Goal: Communication & Community: Share content

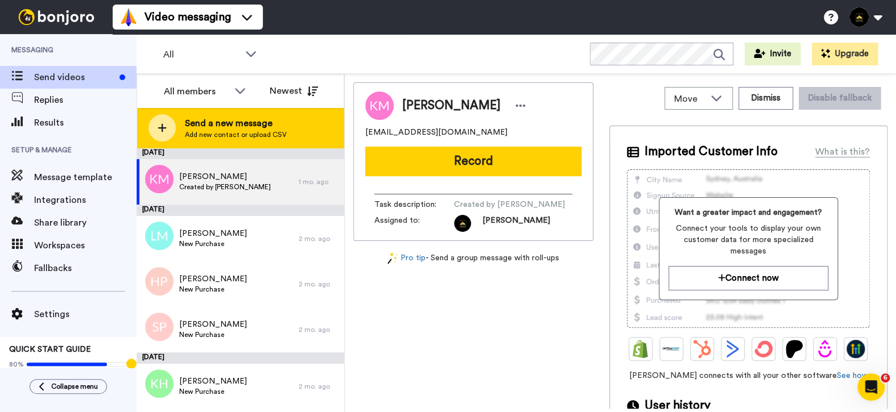
click at [214, 130] on span "Add new contact or upload CSV" at bounding box center [236, 134] width 102 height 9
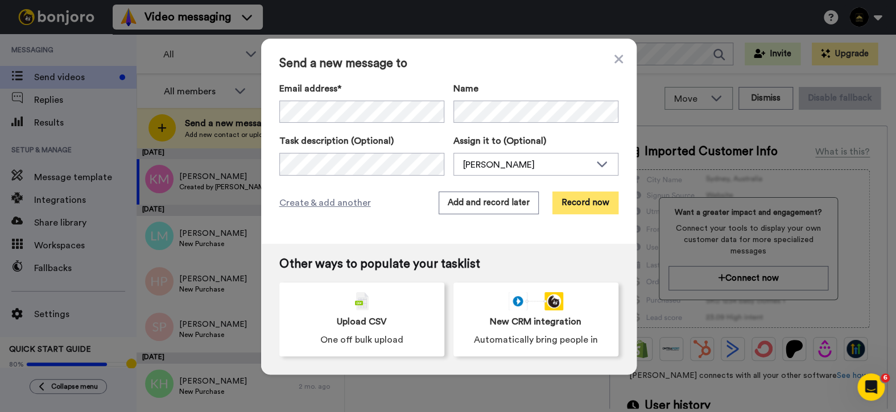
click at [584, 205] on button "Record now" at bounding box center [585, 203] width 66 height 23
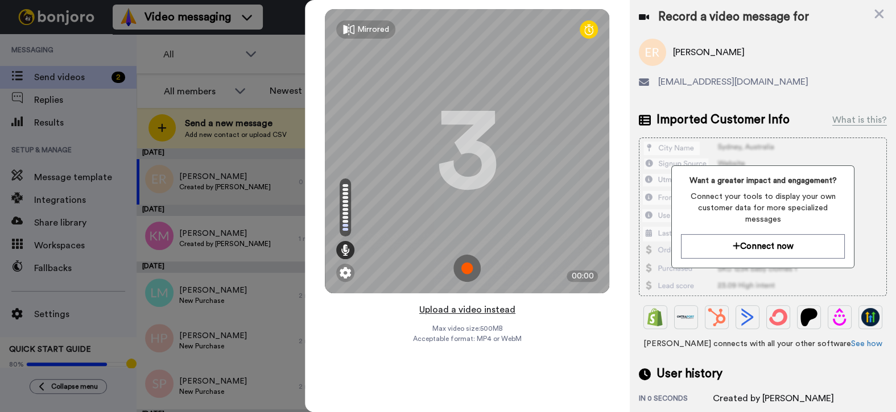
click at [452, 312] on button "Upload a video instead" at bounding box center [467, 310] width 103 height 15
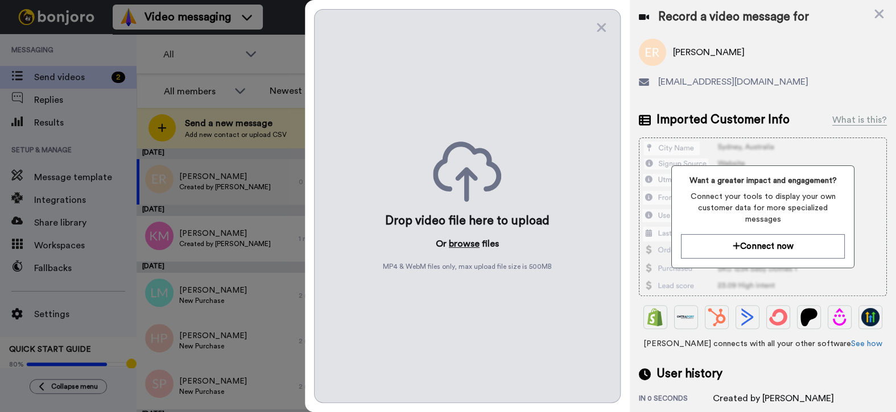
click at [464, 243] on button "browse" at bounding box center [464, 244] width 31 height 14
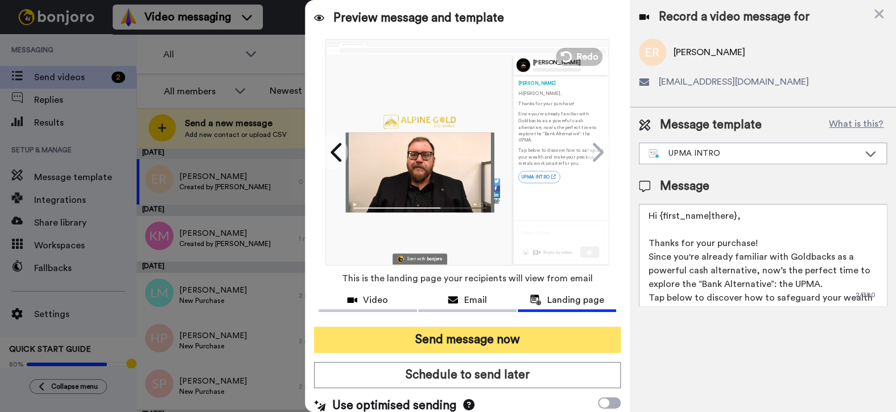
click at [470, 342] on button "Send message now" at bounding box center [467, 340] width 307 height 26
